Goal: Find specific fact: Find specific fact

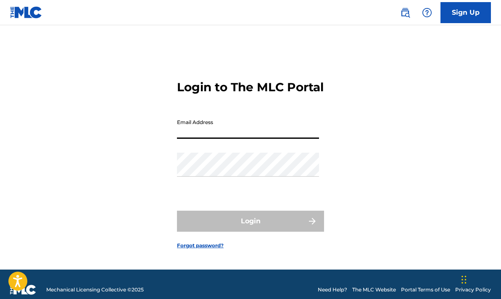
click at [260, 136] on input "Email Address" at bounding box center [248, 127] width 142 height 24
type input "[EMAIL_ADDRESS][DOMAIN_NAME]"
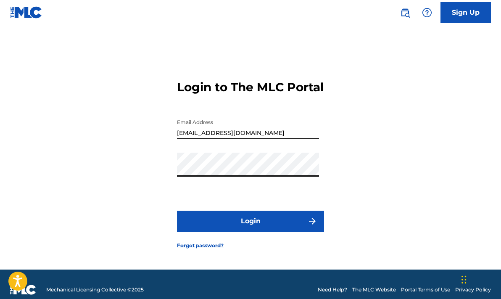
click at [254, 228] on button "Login" at bounding box center [250, 221] width 147 height 21
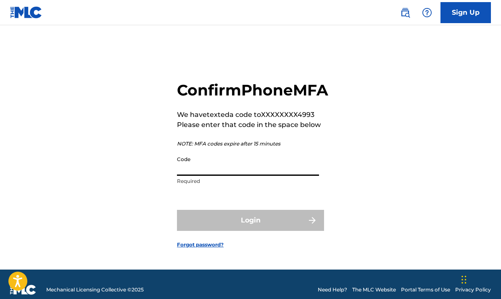
click at [232, 176] on input "Code" at bounding box center [248, 164] width 142 height 24
paste input "[PERSON_NAME]'s Party"
type input "I"
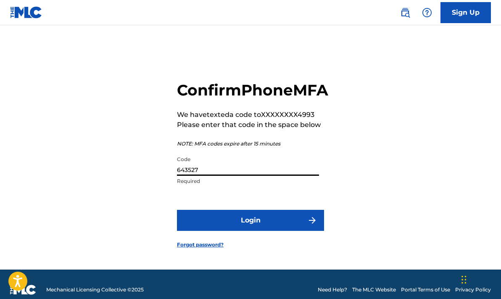
type input "643527"
click at [246, 231] on button "Login" at bounding box center [250, 220] width 147 height 21
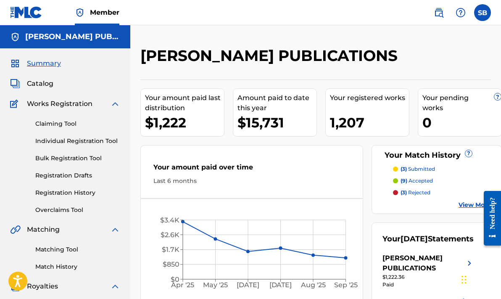
click at [435, 10] on img at bounding box center [439, 13] width 10 height 10
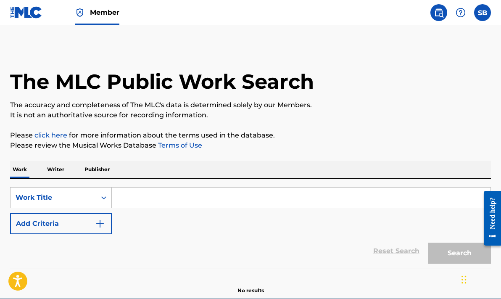
click at [170, 194] on input "Search Form" at bounding box center [301, 198] width 379 height 20
paste input "[PERSON_NAME]'s Party"
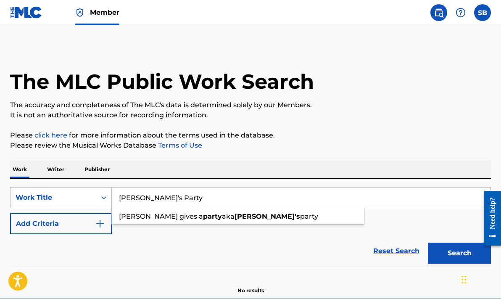
type input "[PERSON_NAME]'s Party"
click at [454, 252] on button "Search" at bounding box center [459, 253] width 63 height 21
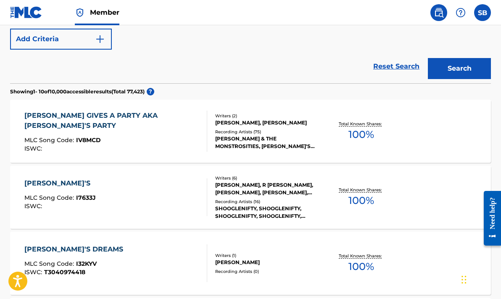
scroll to position [185, 0]
click at [103, 118] on div "[PERSON_NAME] GIVES A PARTY AKA [PERSON_NAME]'S PARTY" at bounding box center [112, 120] width 176 height 20
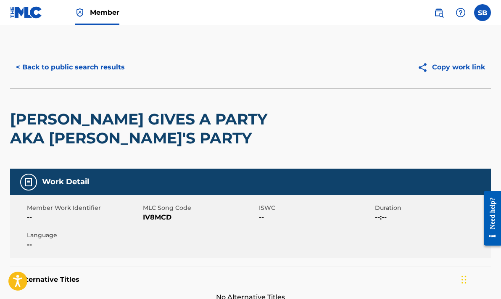
click at [117, 67] on button "< Back to public search results" at bounding box center [70, 67] width 121 height 21
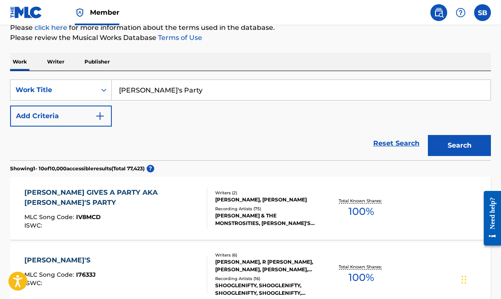
scroll to position [118, 0]
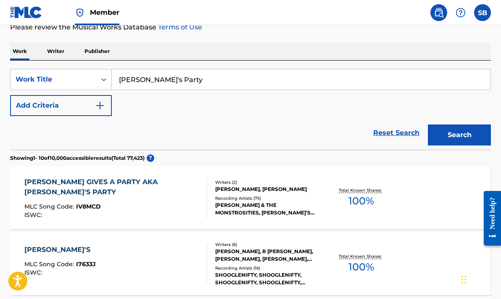
click at [132, 181] on div "[PERSON_NAME] GIVES A PARTY AKA [PERSON_NAME]'S PARTY" at bounding box center [112, 187] width 176 height 20
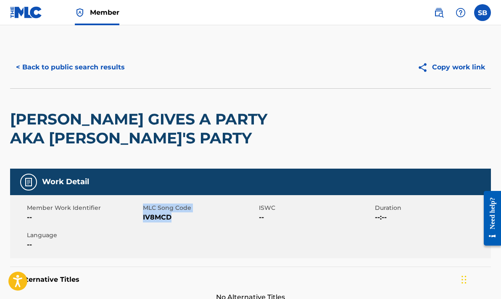
drag, startPoint x: 171, startPoint y: 217, endPoint x: 143, endPoint y: 217, distance: 28.2
click at [143, 217] on div "Member Work Identifier -- MLC Song Code IV8MCD ISWC -- Duration --:-- Language …" at bounding box center [250, 226] width 481 height 63
click at [260, 96] on div "[PERSON_NAME] GIVES A PARTY AKA [PERSON_NAME]'S PARTY" at bounding box center [154, 129] width 289 height 80
drag, startPoint x: 171, startPoint y: 218, endPoint x: 144, endPoint y: 219, distance: 26.9
click at [144, 219] on span "IV8MCD" at bounding box center [200, 217] width 114 height 10
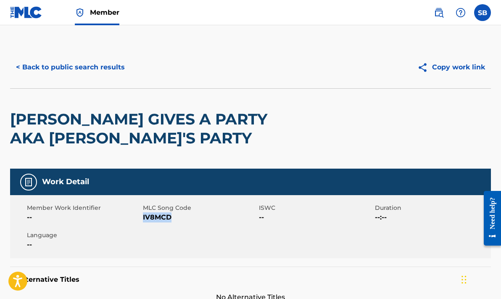
copy span "IV8MCD"
click at [84, 66] on button "< Back to public search results" at bounding box center [70, 67] width 121 height 21
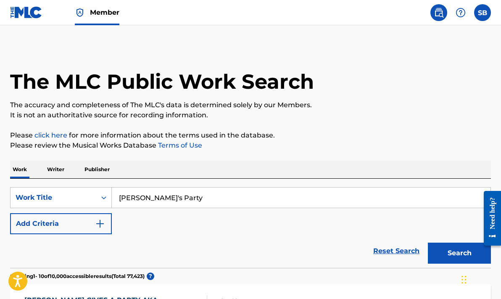
click at [26, 10] on img at bounding box center [26, 12] width 32 height 12
